Goal: Check status: Check status

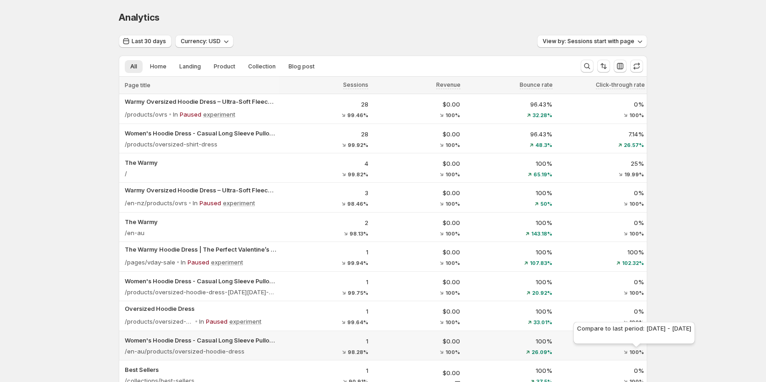
drag, startPoint x: 693, startPoint y: 117, endPoint x: 633, endPoint y: 351, distance: 241.6
click at [633, 351] on span "100%" at bounding box center [636, 352] width 15 height 6
